Goal: Task Accomplishment & Management: Manage account settings

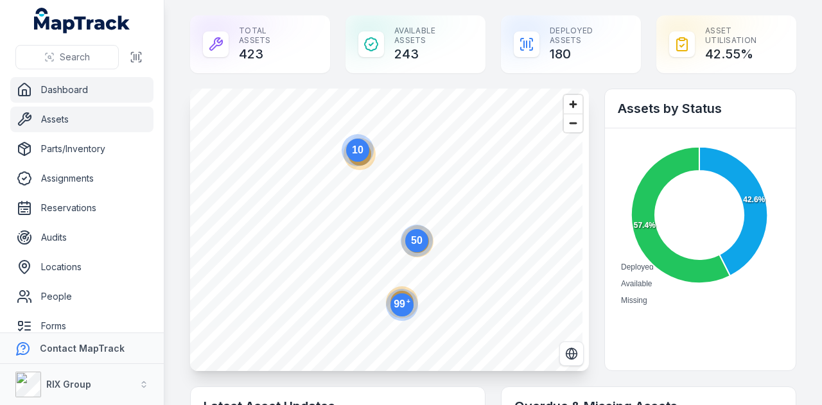
click at [114, 119] on link "Assets" at bounding box center [81, 120] width 143 height 26
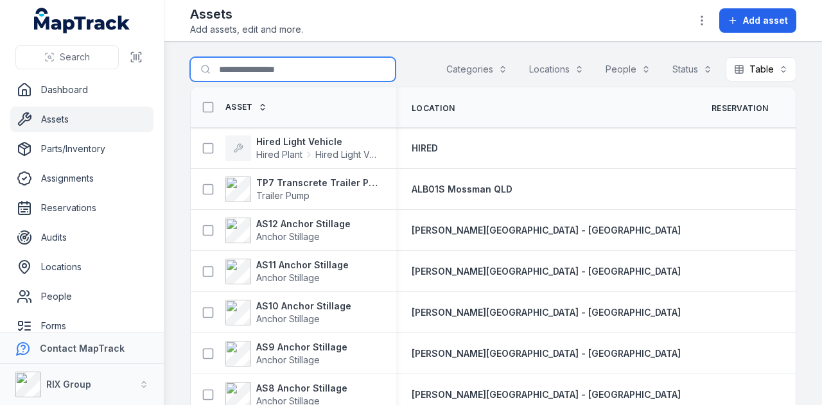
click at [266, 73] on input "Search for assets" at bounding box center [293, 69] width 206 height 24
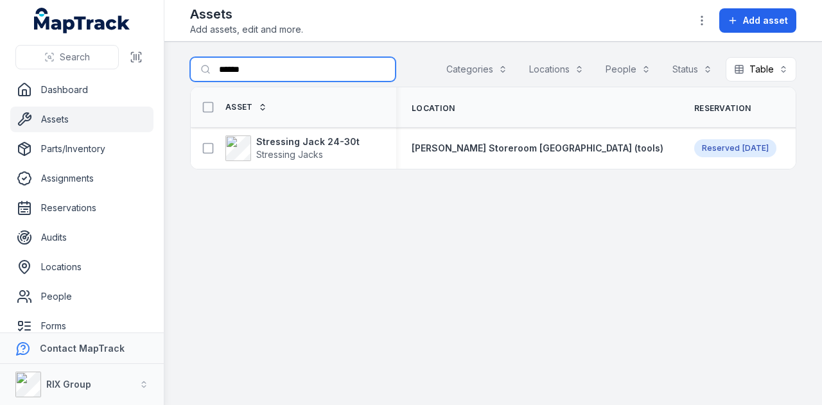
type input "******"
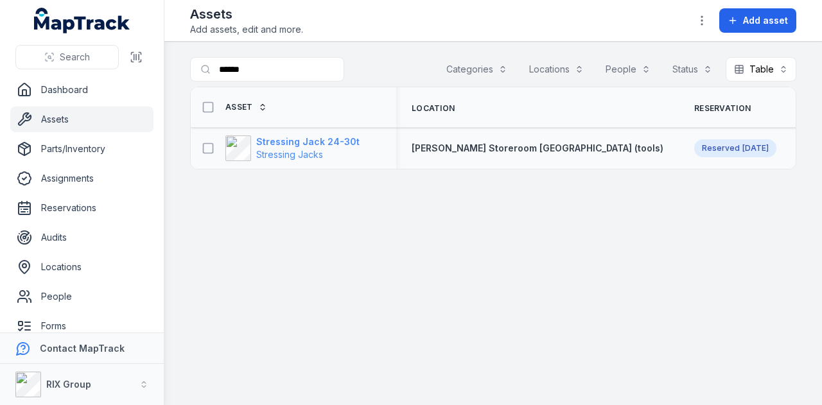
click at [313, 143] on strong "Stressing Jack 24-30t" at bounding box center [307, 142] width 103 height 13
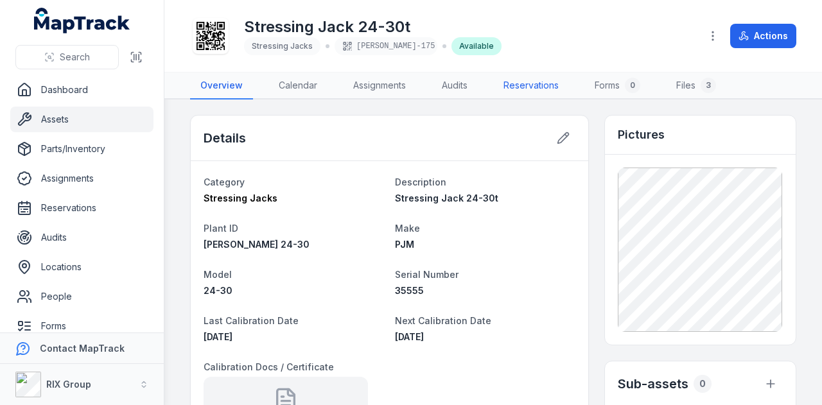
click at [535, 89] on link "Reservations" at bounding box center [531, 86] width 76 height 27
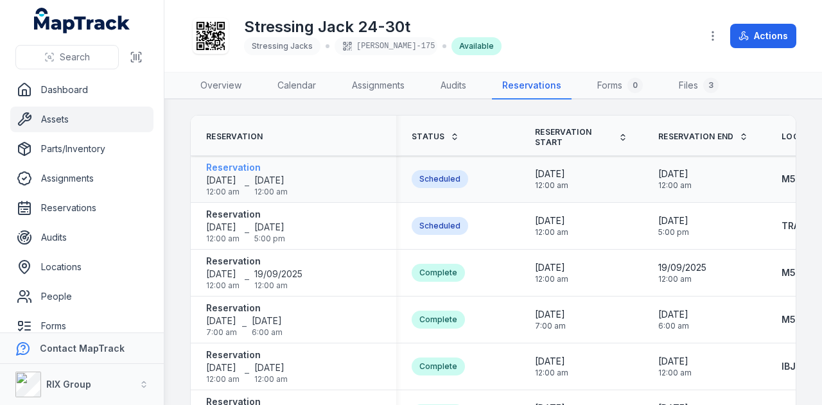
click at [234, 165] on strong "Reservation" at bounding box center [247, 167] width 82 height 13
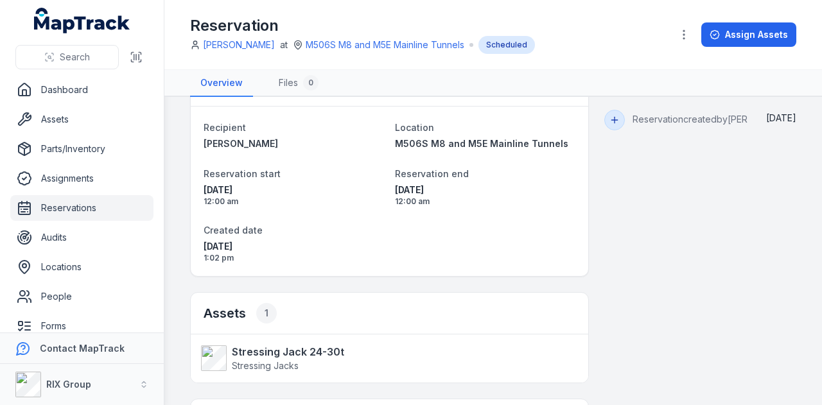
scroll to position [64, 0]
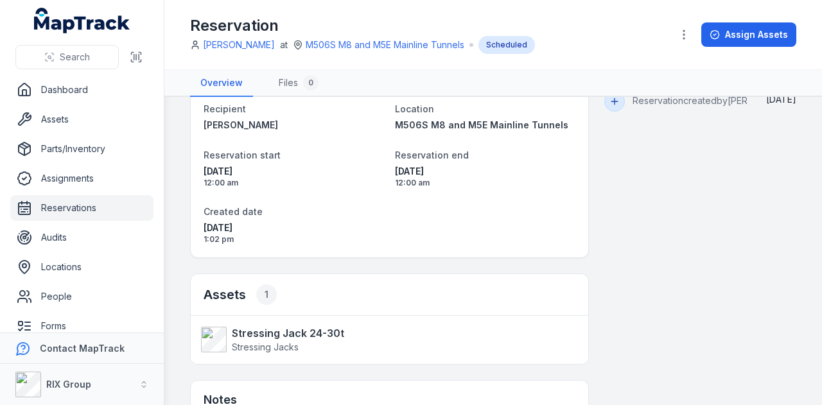
click at [98, 210] on link "Reservations" at bounding box center [81, 208] width 143 height 26
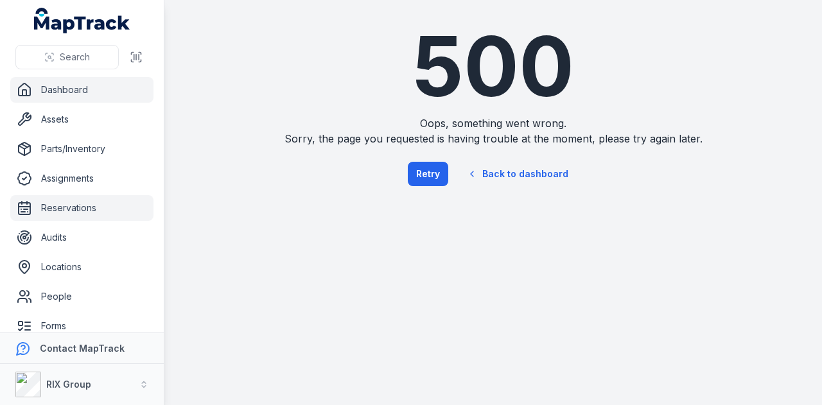
click at [109, 89] on link "Dashboard" at bounding box center [81, 90] width 143 height 26
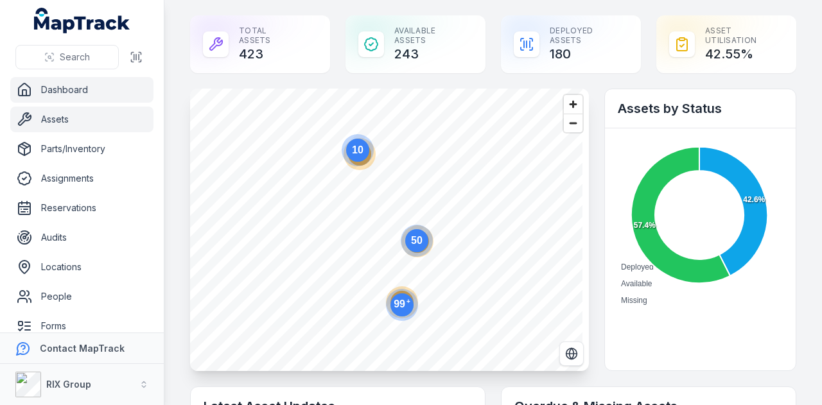
click at [104, 125] on link "Assets" at bounding box center [81, 120] width 143 height 26
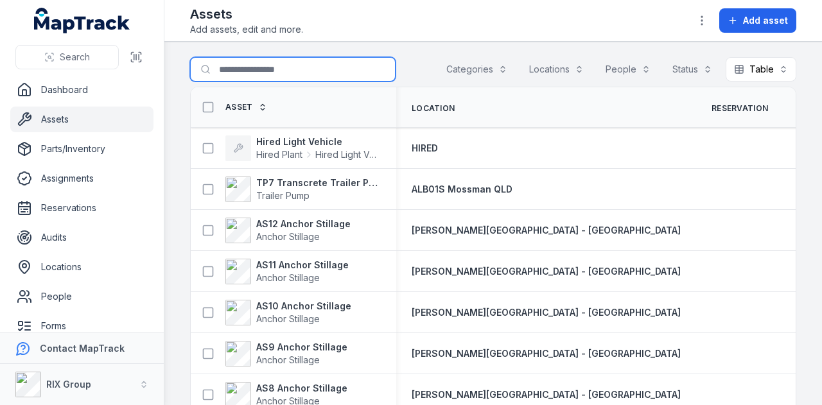
click at [267, 75] on input "Search for assets" at bounding box center [293, 69] width 206 height 24
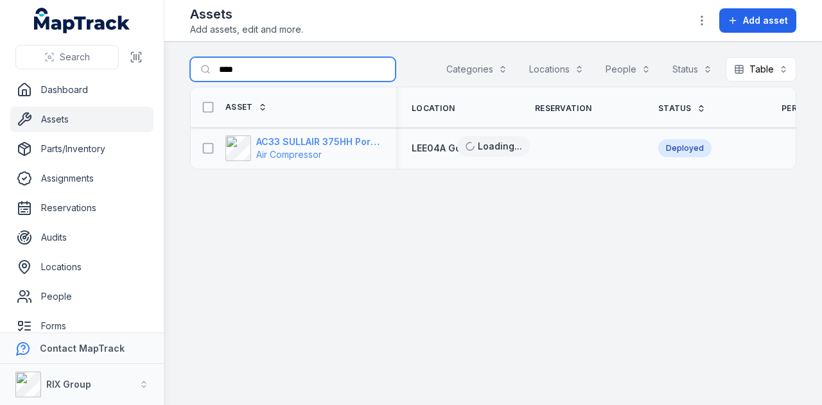
type input "****"
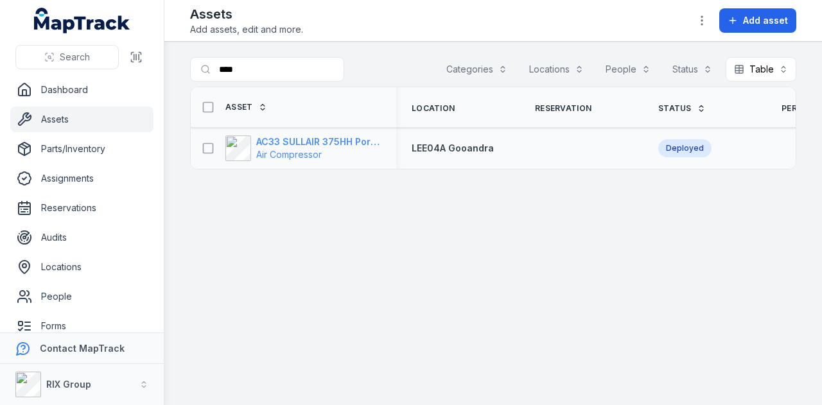
click at [346, 142] on strong "AC33 SULLAIR 375HH Portable Compressor" at bounding box center [318, 142] width 125 height 13
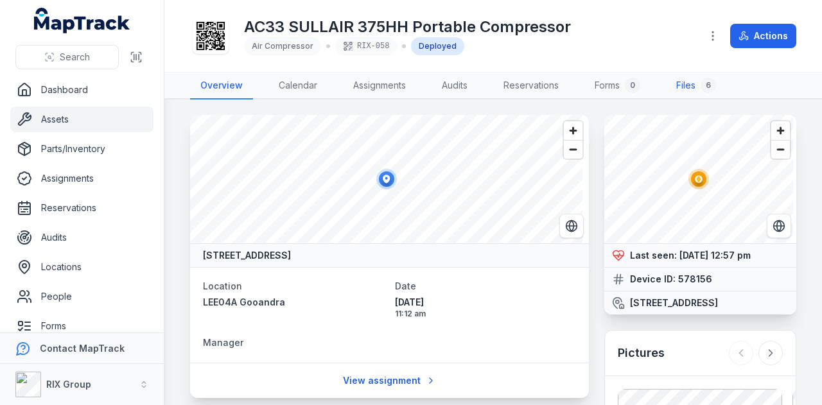
click at [685, 94] on link "Files 6" at bounding box center [696, 86] width 60 height 27
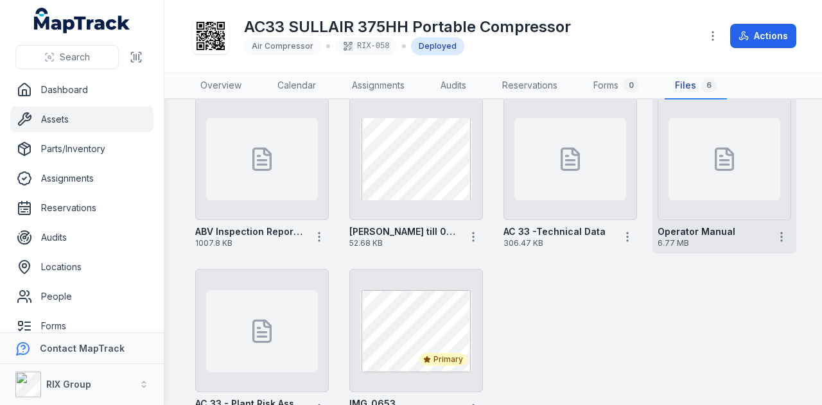
scroll to position [122, 0]
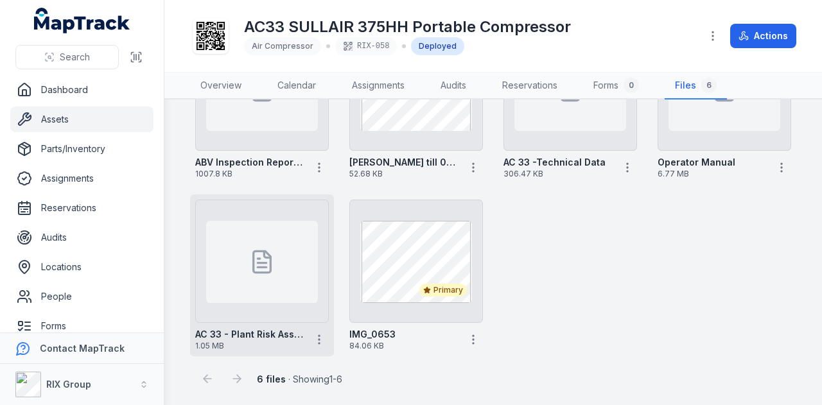
click at [227, 250] on div at bounding box center [262, 262] width 112 height 82
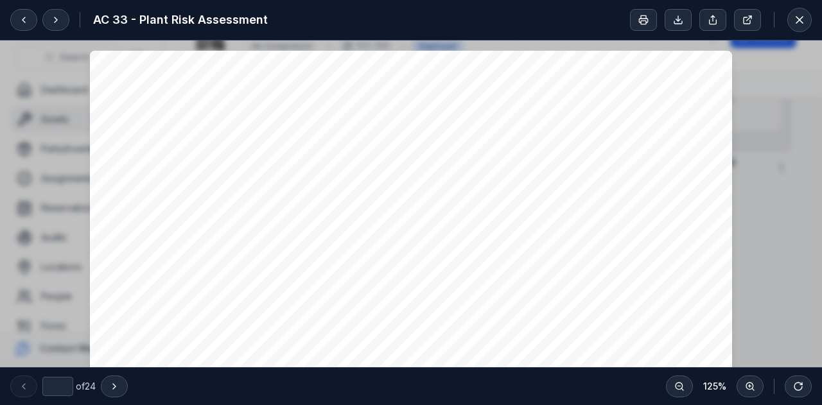
scroll to position [193, 0]
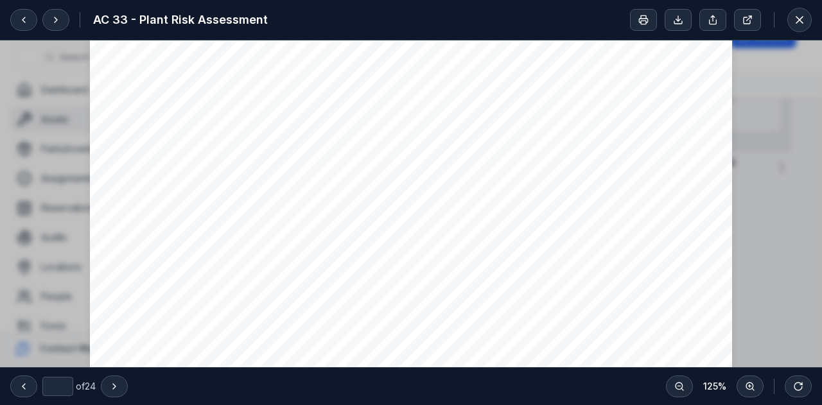
type input "*"
click at [801, 16] on icon at bounding box center [799, 19] width 13 height 13
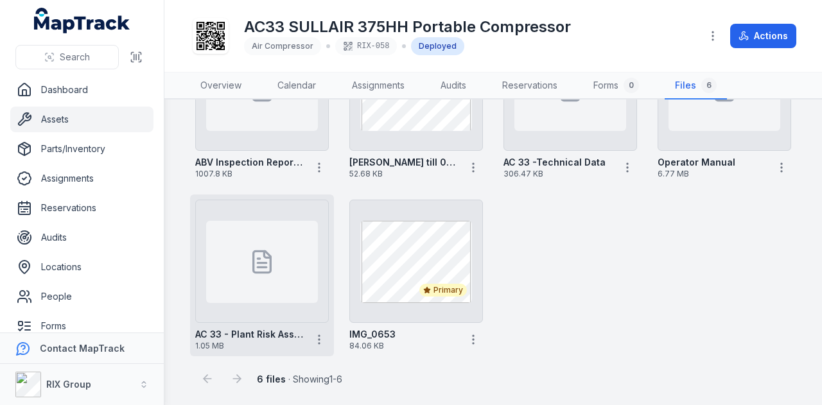
click at [319, 349] on div "AC 33 - Plant Risk Assessment 1.05 MB" at bounding box center [262, 337] width 134 height 28
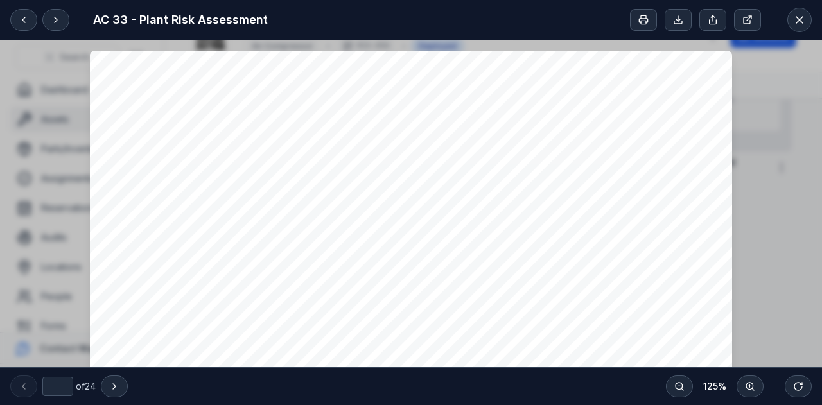
click at [809, 23] on button at bounding box center [799, 20] width 24 height 24
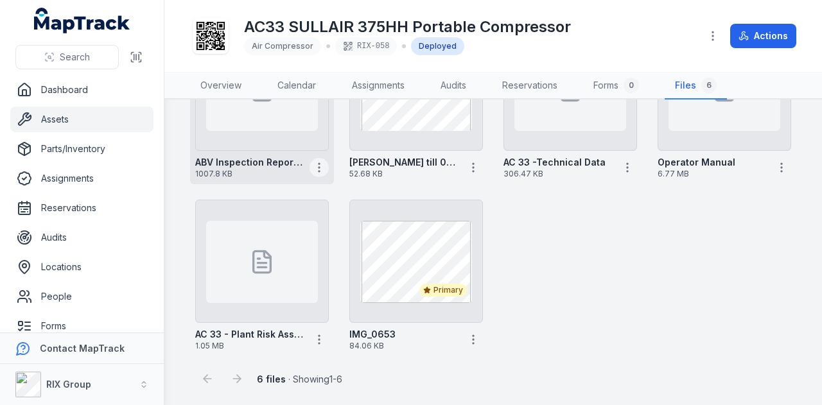
click at [314, 167] on icon "button" at bounding box center [319, 167] width 13 height 13
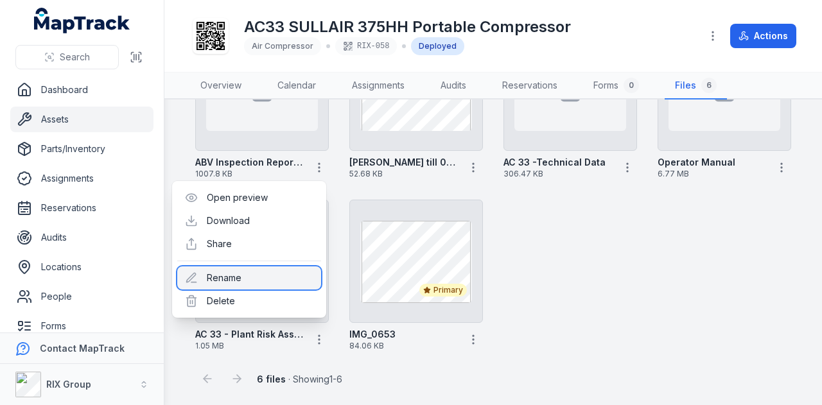
click at [273, 276] on div "Rename" at bounding box center [249, 278] width 144 height 23
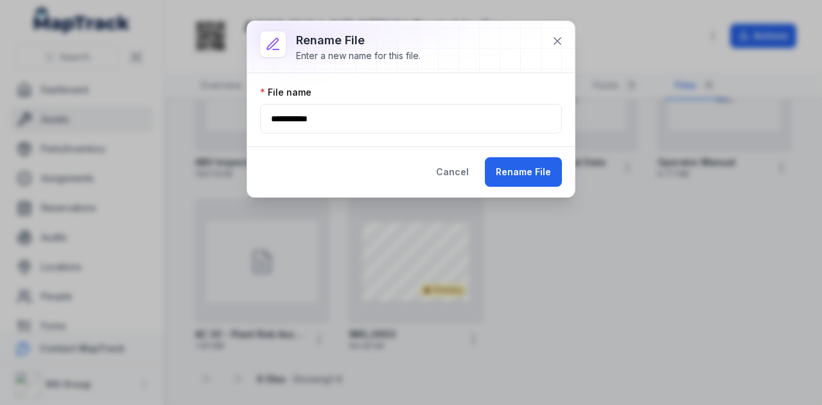
click at [358, 113] on input "**********" at bounding box center [411, 119] width 302 height 30
click at [518, 168] on button "Rename File" at bounding box center [523, 172] width 77 height 30
type input "**********"
